Goal: Task Accomplishment & Management: Complete application form

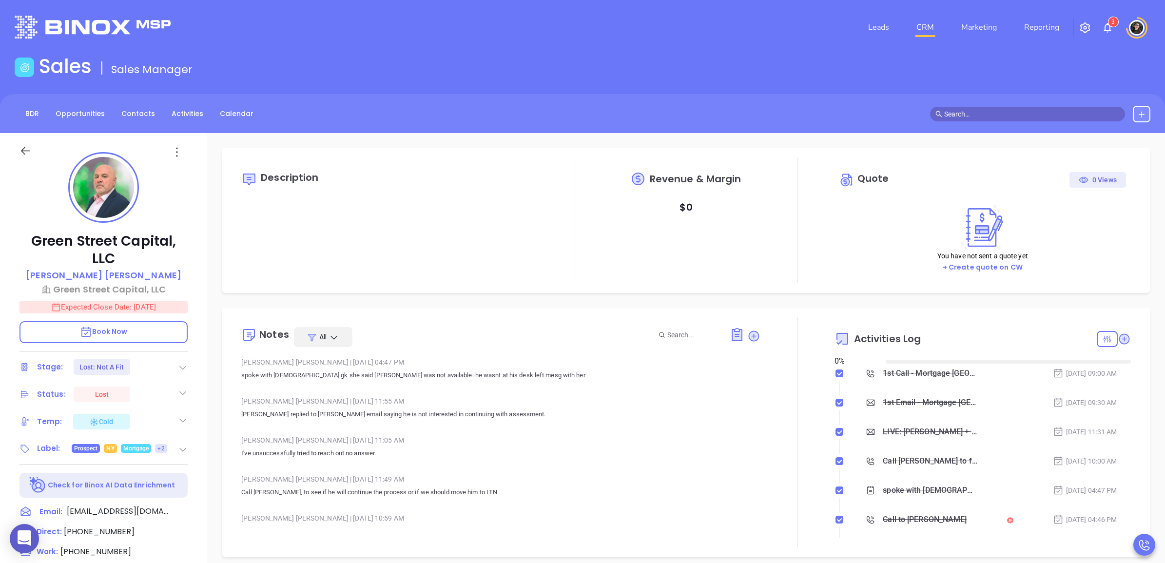
type input "[DATE]"
type input "[PERSON_NAME]"
click at [933, 31] on link "CRM" at bounding box center [924, 27] width 25 height 19
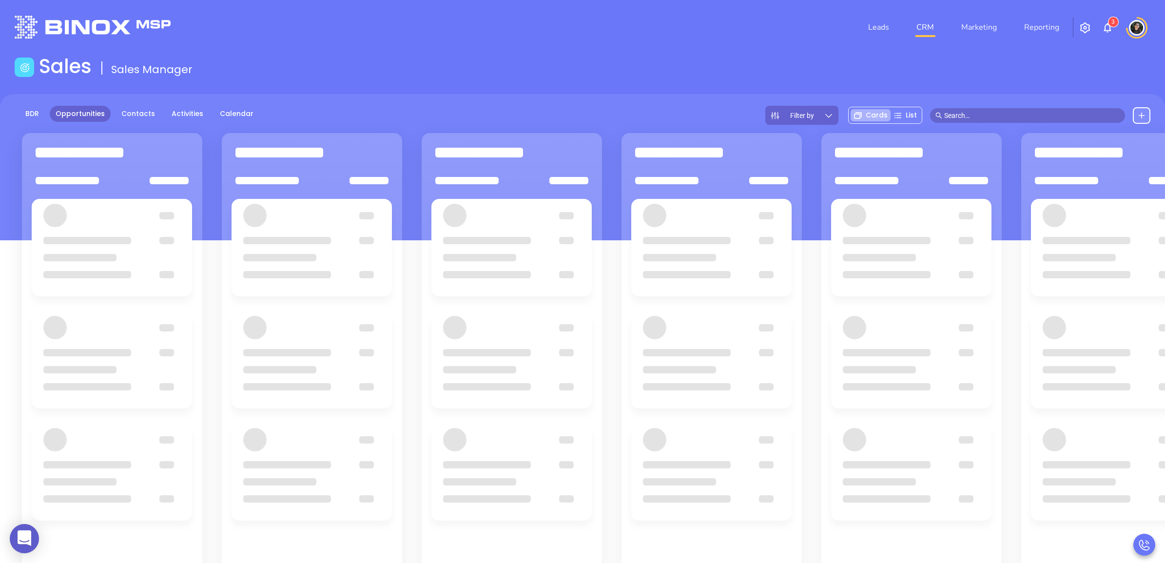
click at [546, 89] on main "Sales Sales Manager BDR Opportunities Contacts Activities Calendar Filter by Ca…" at bounding box center [582, 368] width 1165 height 627
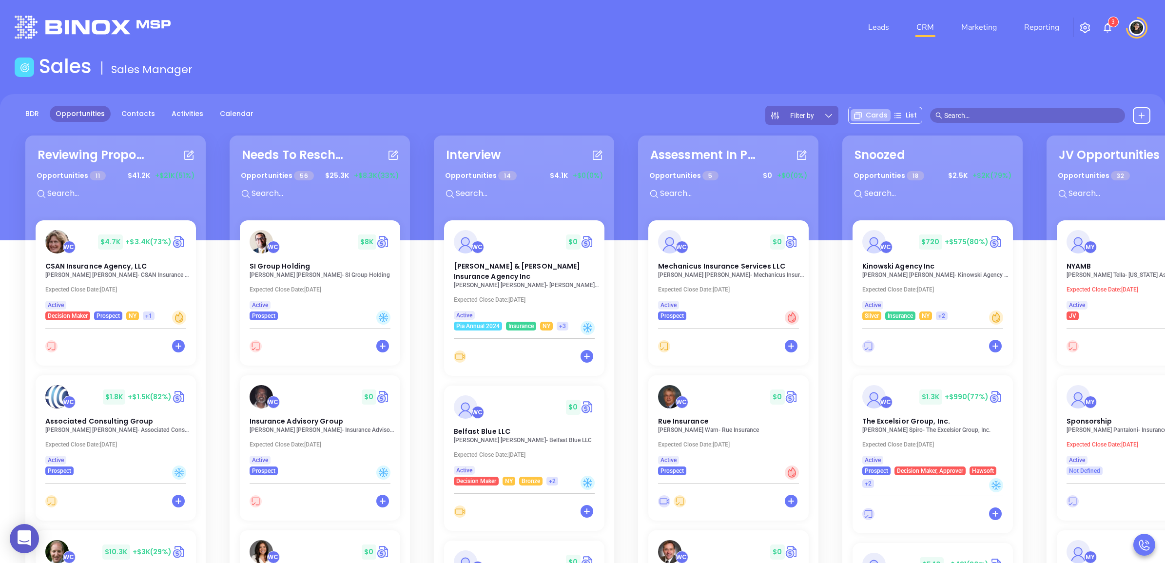
click at [637, 82] on main "Sales Sales Manager BDR Opportunities Contacts Activities Calendar Filter by Ca…" at bounding box center [582, 375] width 1165 height 641
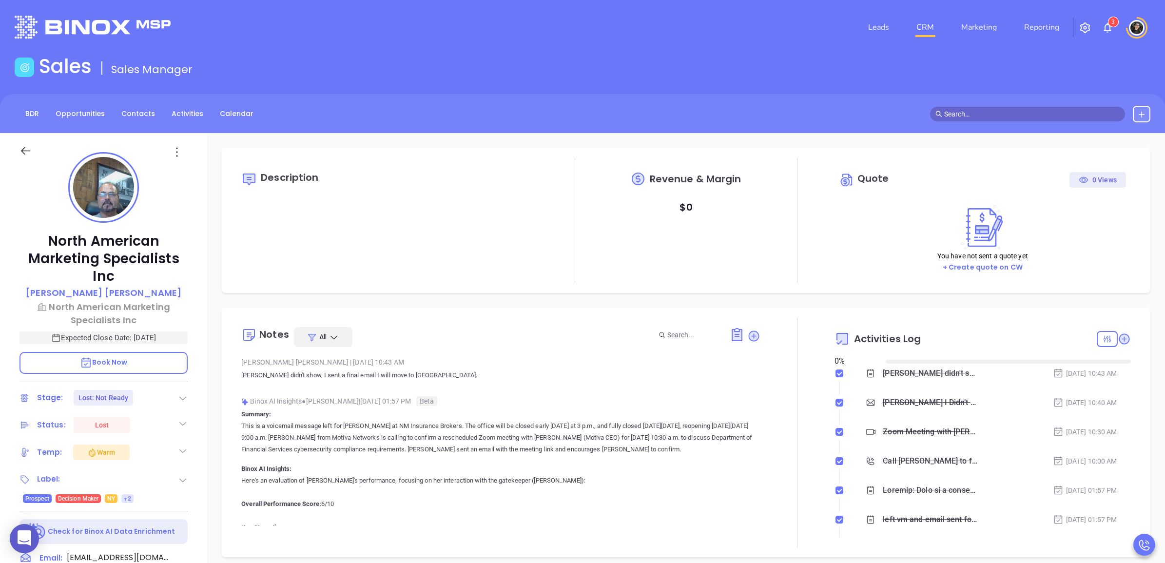
type input "[DATE]"
type input "[PERSON_NAME]"
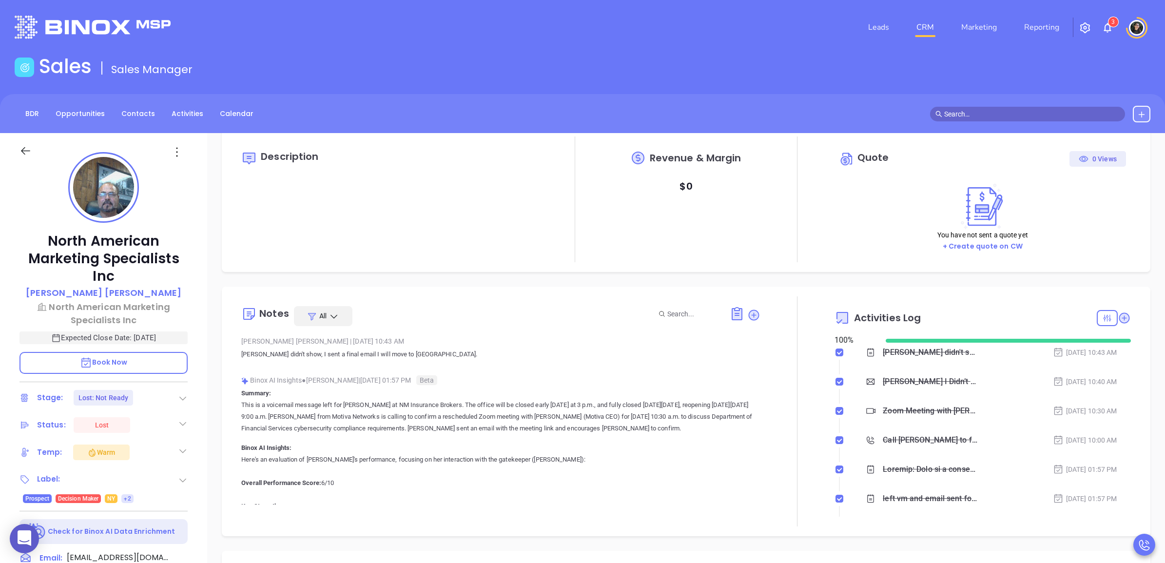
scroll to position [0, 0]
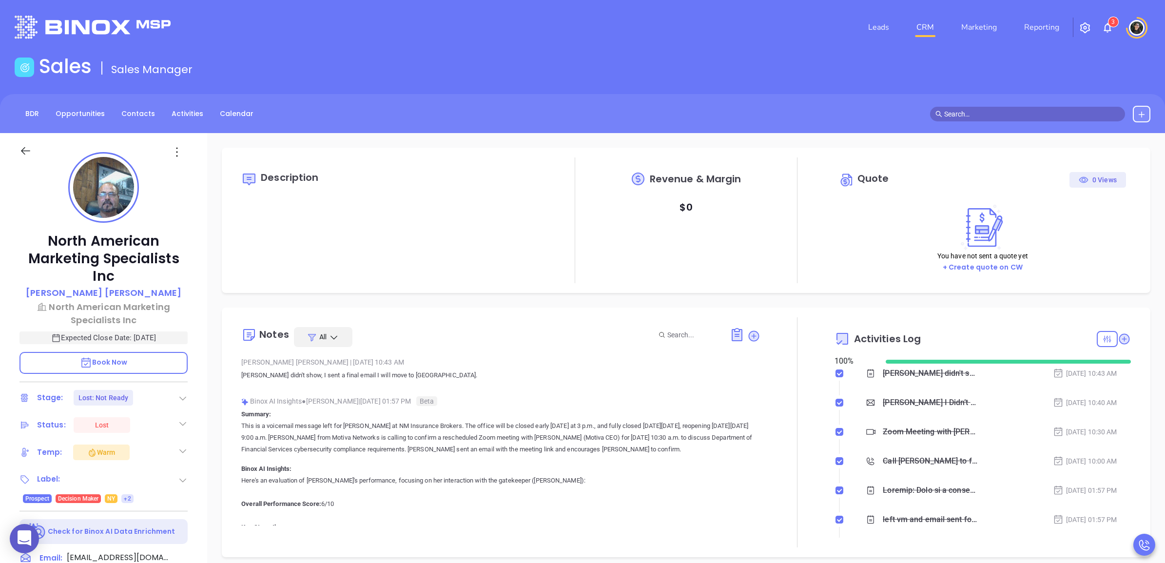
click at [921, 71] on div "Sales Sales Manager" at bounding box center [582, 68] width 1147 height 27
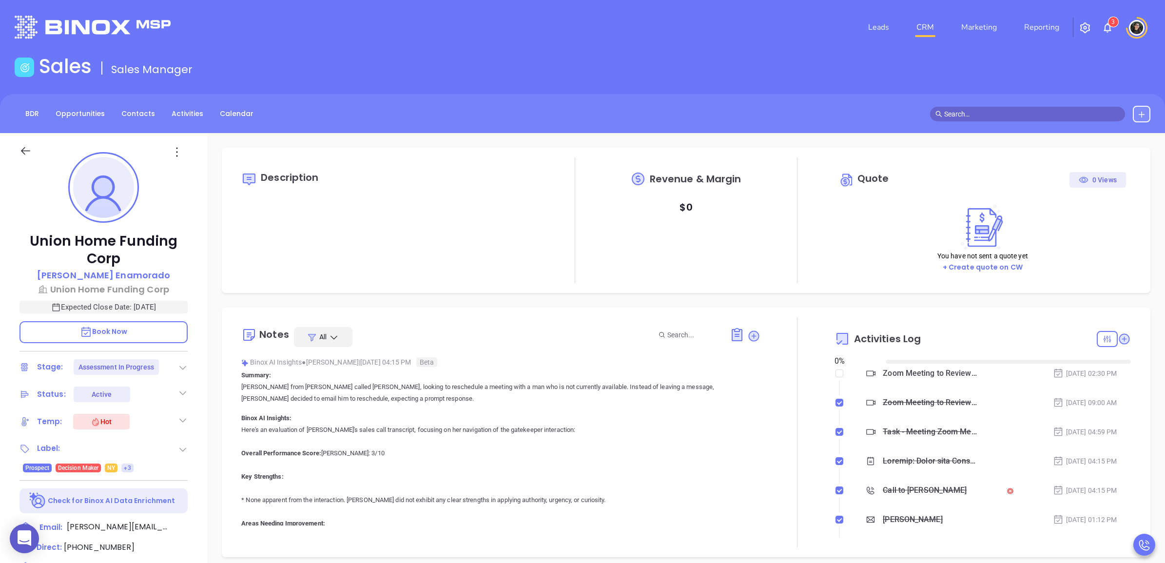
type input "[DATE]"
